Goal: Task Accomplishment & Management: Manage account settings

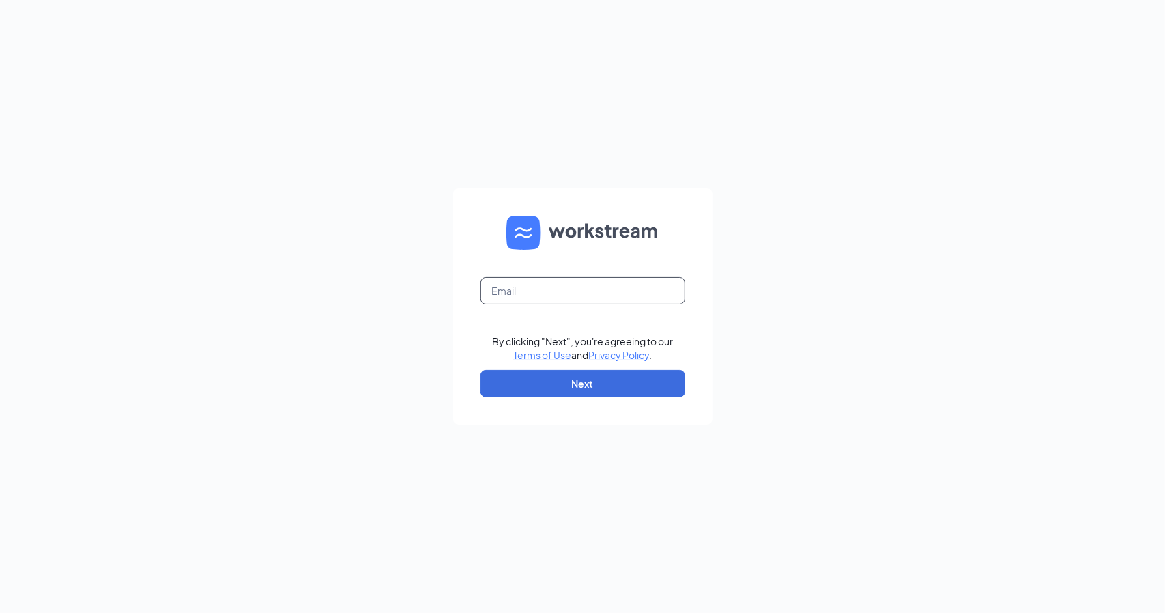
click at [536, 285] on input "text" at bounding box center [582, 290] width 205 height 27
type input "[EMAIL_ADDRESS][DOMAIN_NAME]"
click at [590, 379] on button "Next" at bounding box center [582, 383] width 205 height 27
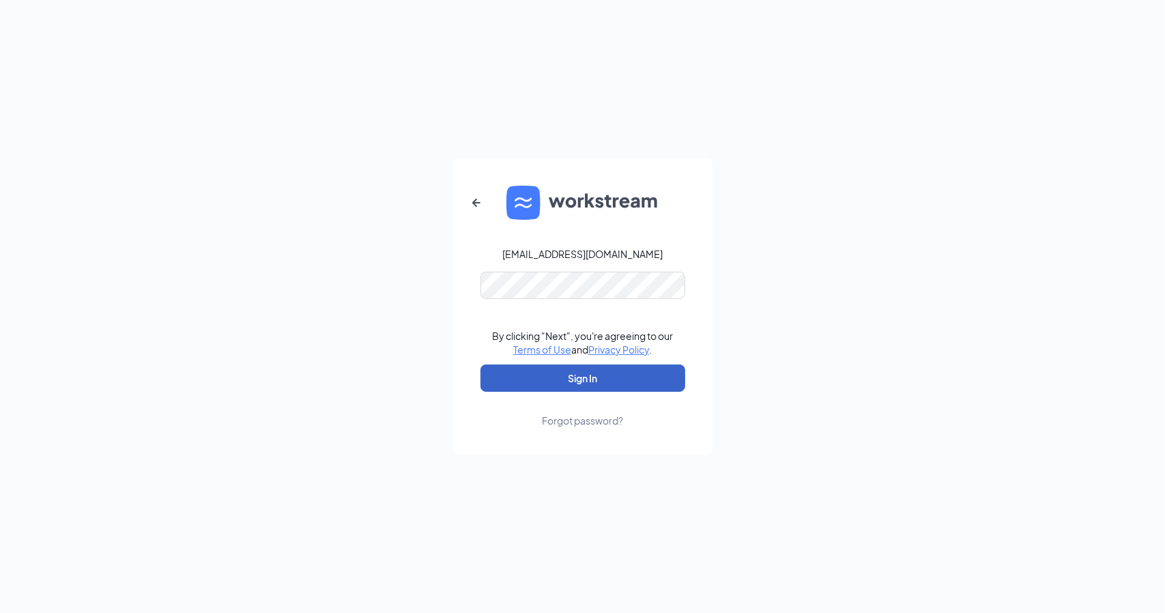
click at [585, 373] on button "Sign In" at bounding box center [582, 377] width 205 height 27
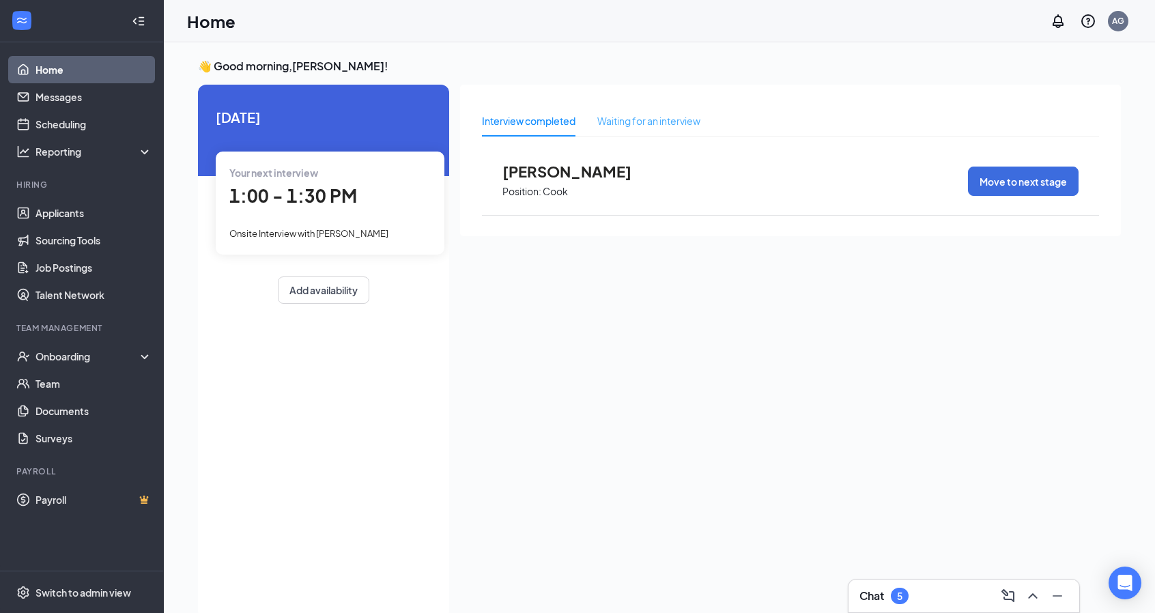
click at [646, 128] on div "Waiting for an interview" at bounding box center [648, 120] width 103 height 31
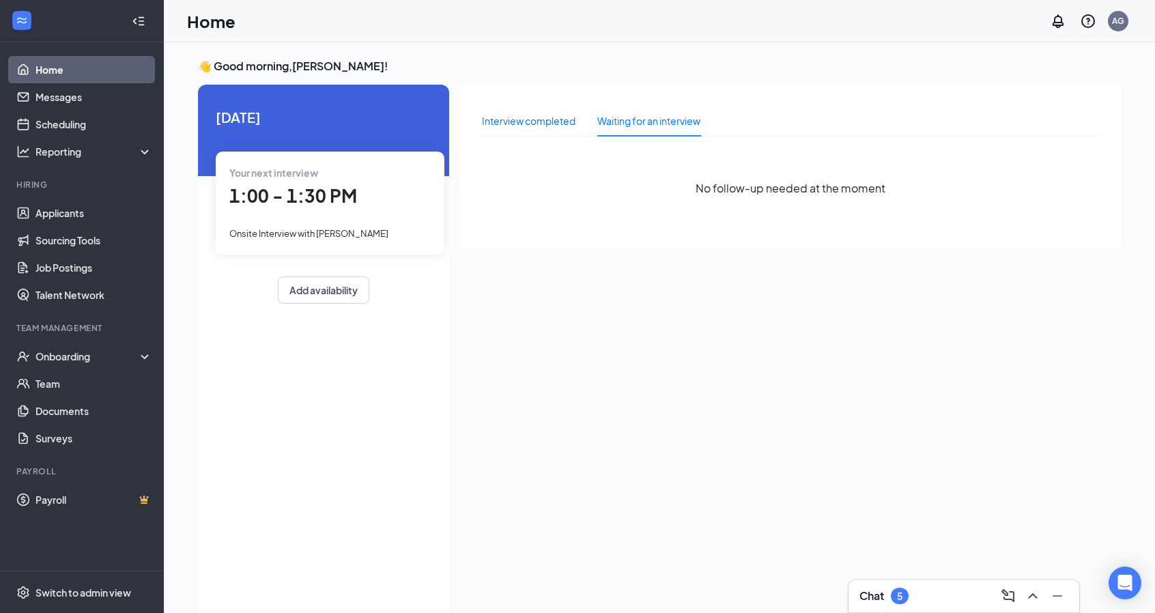
click at [498, 115] on div "Interview completed" at bounding box center [528, 120] width 93 height 15
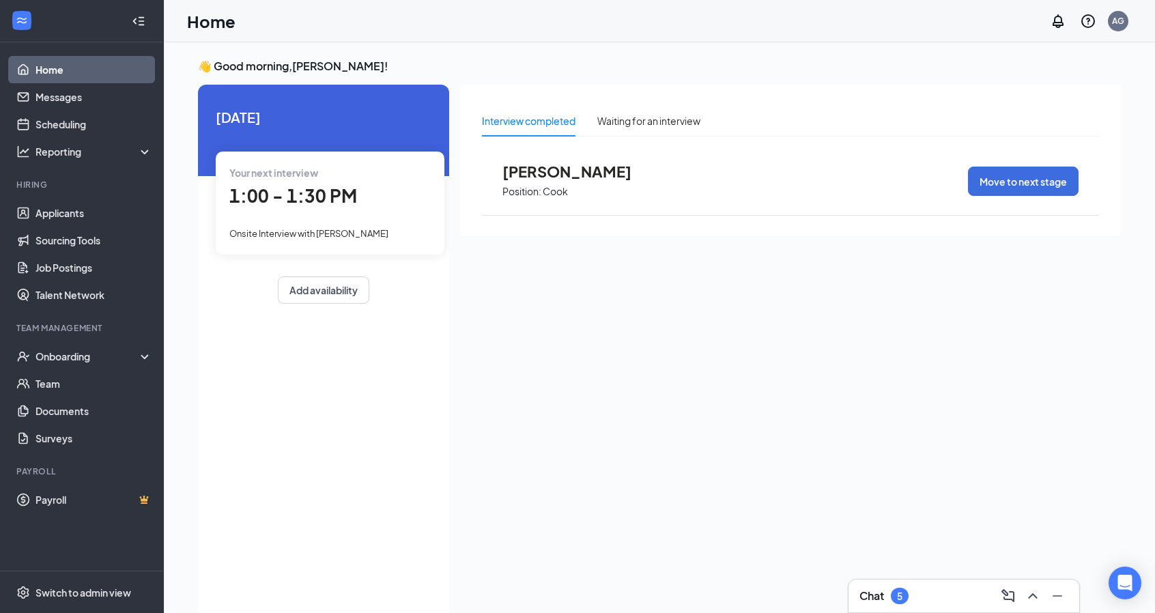
click at [525, 185] on p "Position:" at bounding box center [521, 191] width 39 height 13
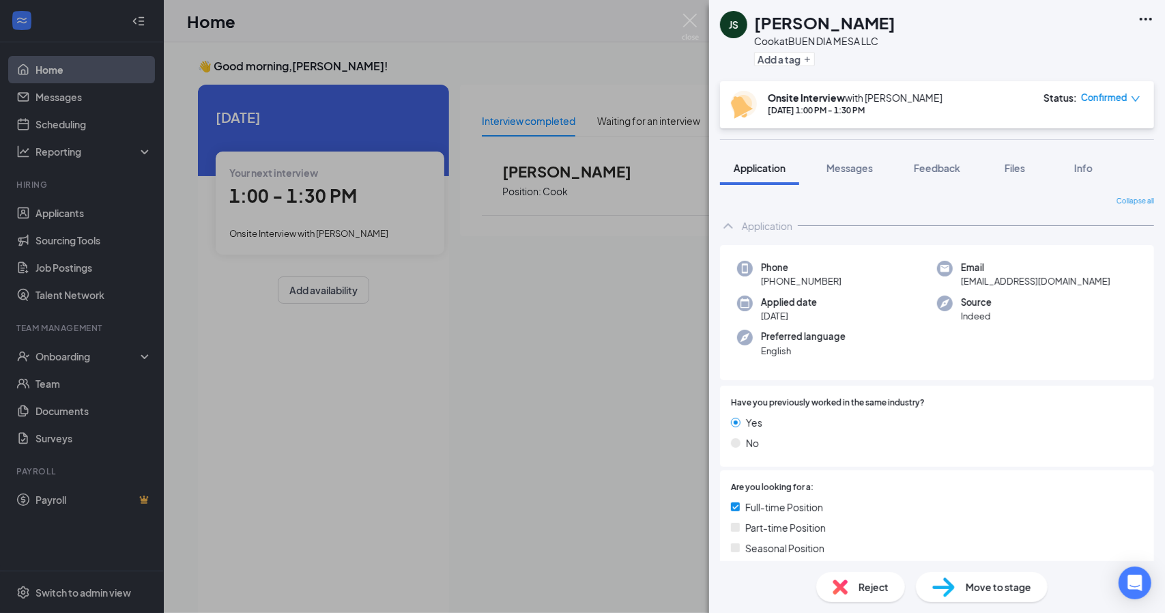
click at [1123, 94] on span "Confirmed" at bounding box center [1104, 98] width 46 height 14
click at [1133, 101] on icon "down" at bounding box center [1136, 99] width 10 height 10
click at [528, 334] on div "JS [PERSON_NAME] at BUEN DIA MESA LLC Add a tag Onsite Interview with [PERSON_N…" at bounding box center [582, 306] width 1165 height 613
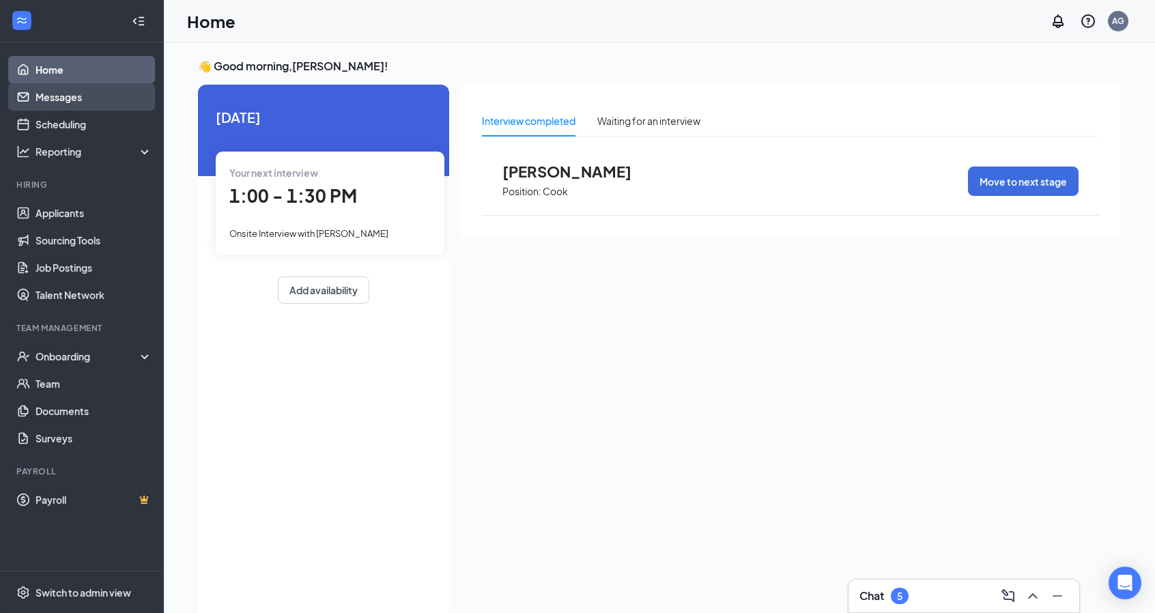
click at [85, 105] on link "Messages" at bounding box center [93, 96] width 117 height 27
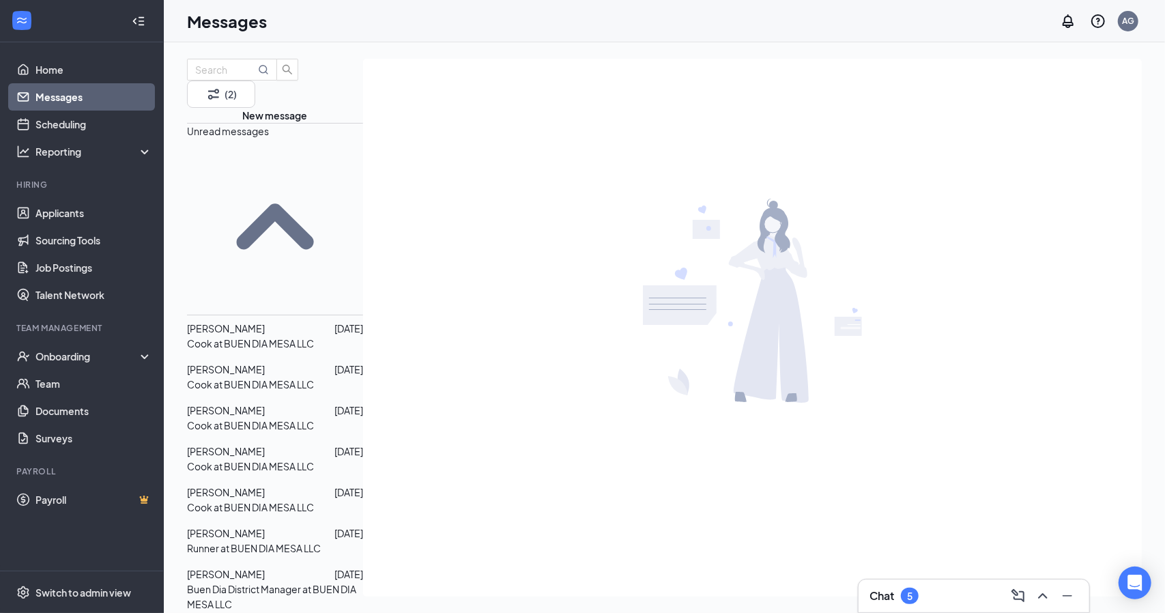
click at [263, 525] on div "[PERSON_NAME]" at bounding box center [226, 532] width 78 height 15
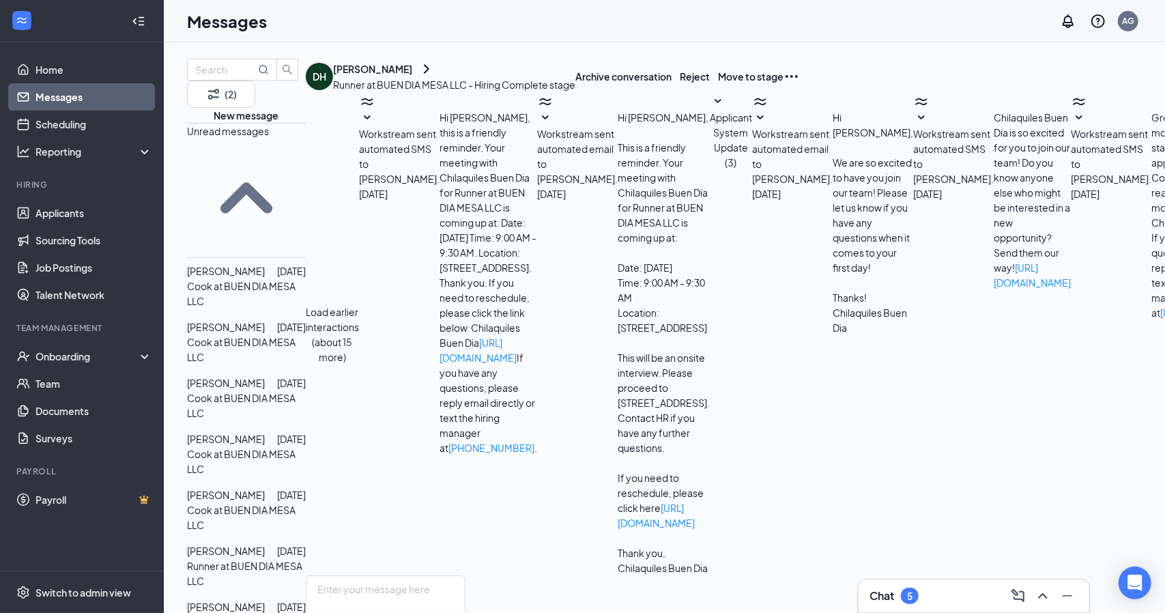
click at [260, 278] on p "Cook at BUEN DIA MESA LLC" at bounding box center [246, 293] width 119 height 30
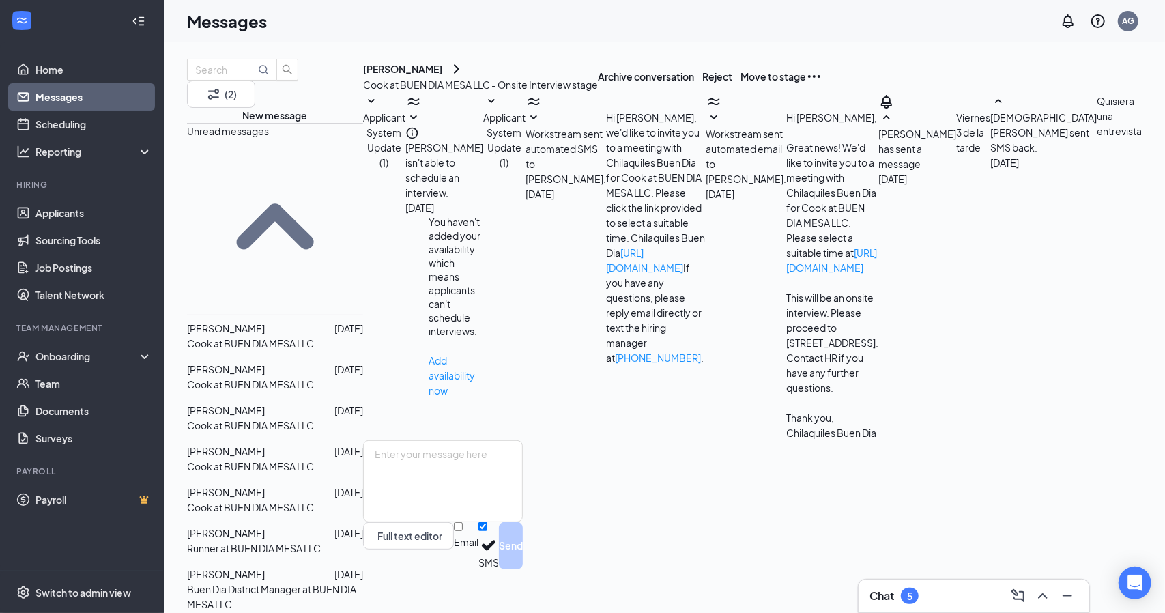
scroll to position [53, 0]
click at [110, 154] on div "Reporting" at bounding box center [93, 152] width 117 height 14
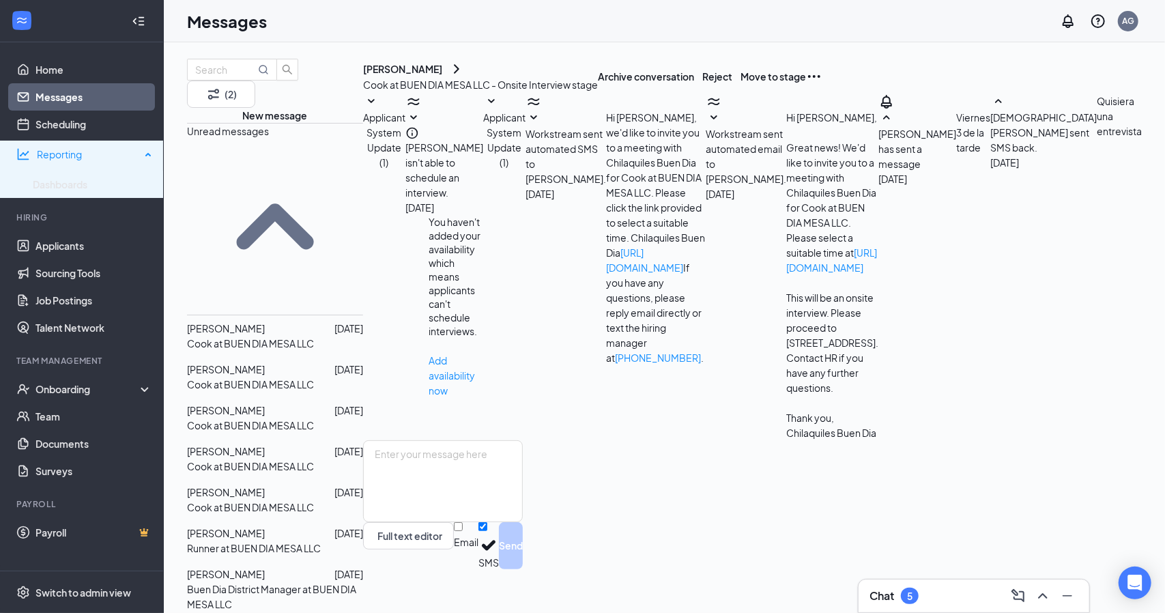
click at [121, 161] on div "Reporting" at bounding box center [82, 154] width 164 height 27
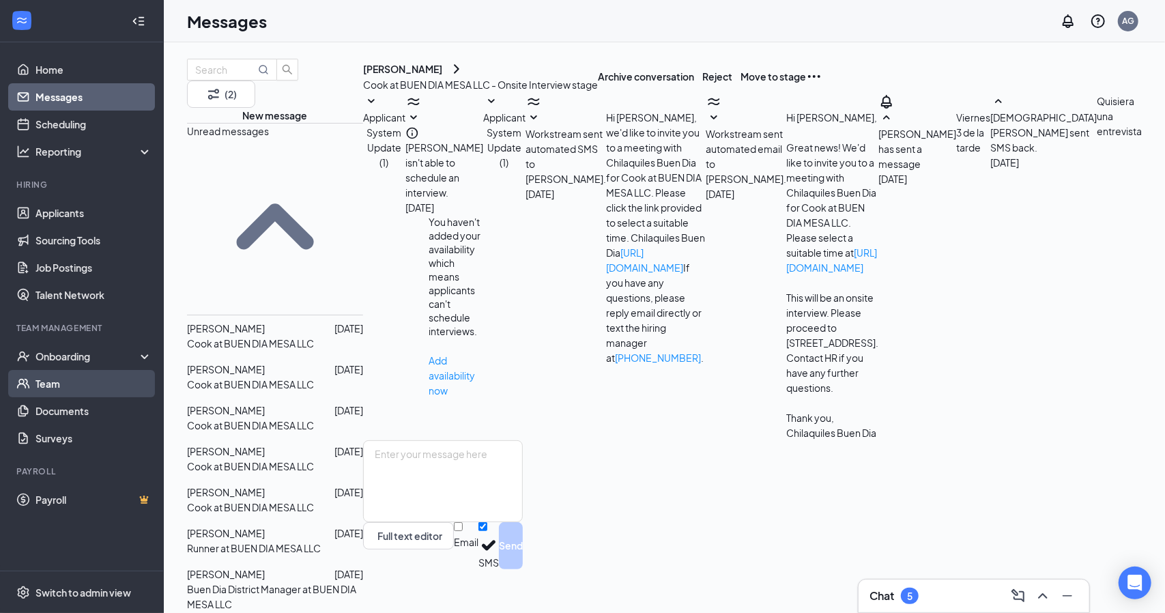
click at [48, 375] on link "Team" at bounding box center [93, 383] width 117 height 27
